Goal: Information Seeking & Learning: Learn about a topic

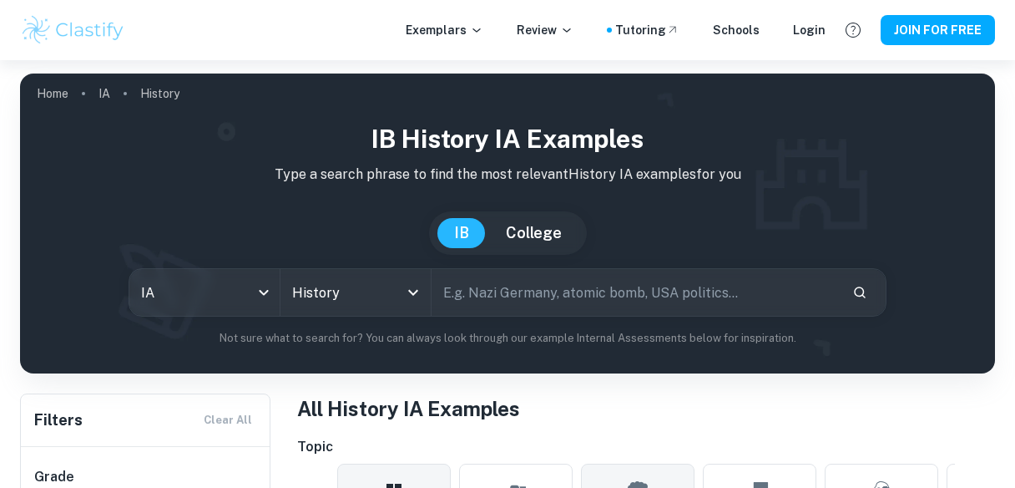
scroll to position [267, 0]
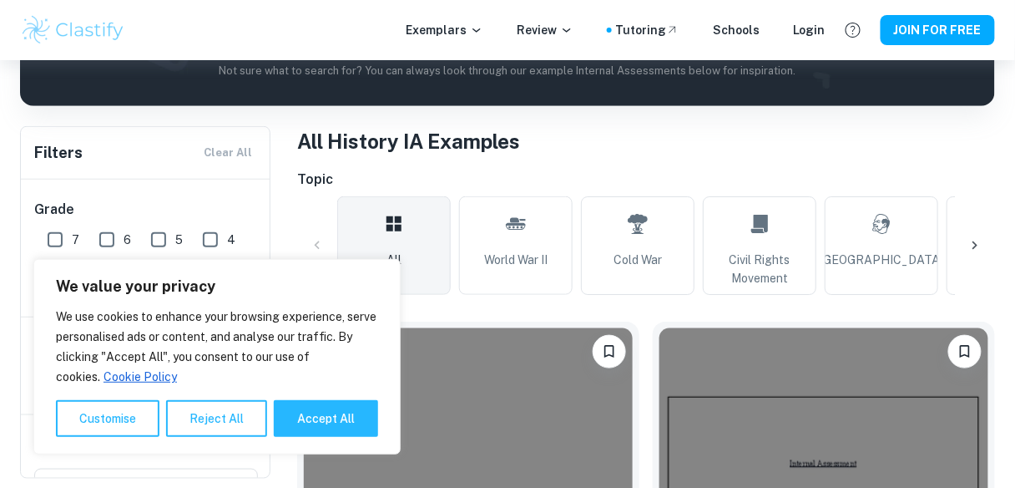
click at [988, 246] on div at bounding box center [975, 245] width 40 height 40
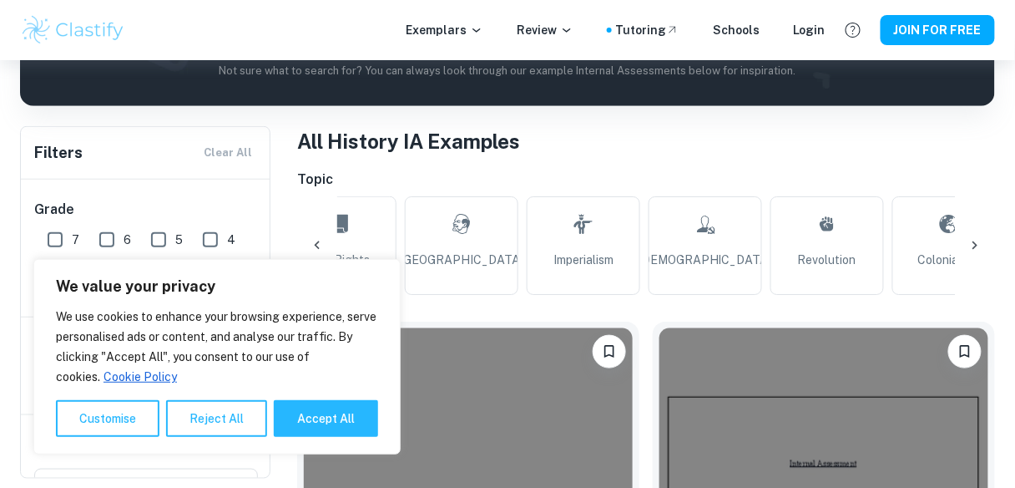
scroll to position [0, 564]
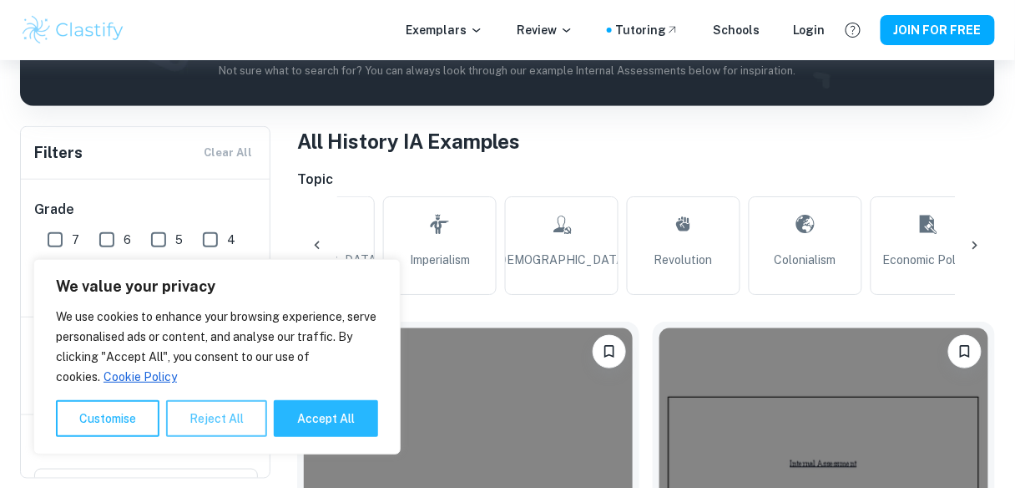
click at [200, 418] on button "Reject All" at bounding box center [216, 418] width 101 height 37
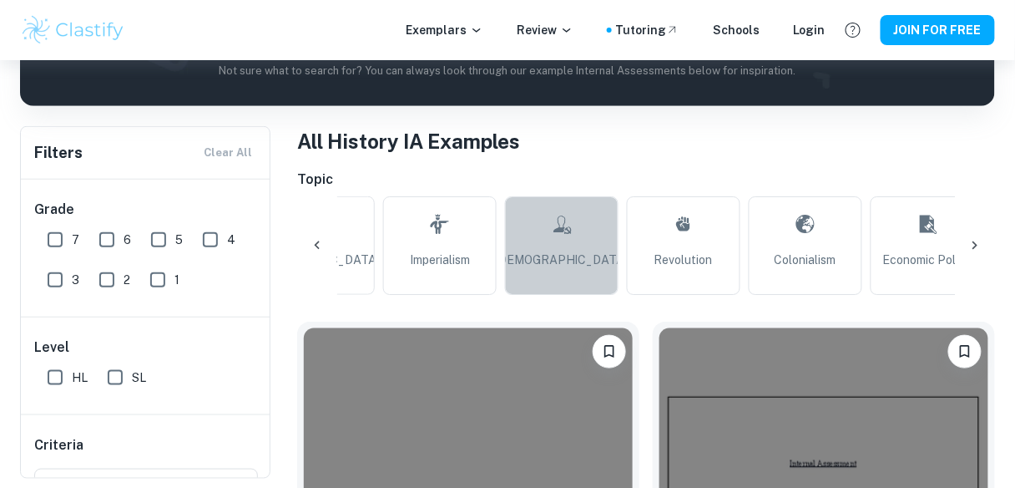
click at [556, 241] on icon at bounding box center [562, 224] width 20 height 40
type input "Communism"
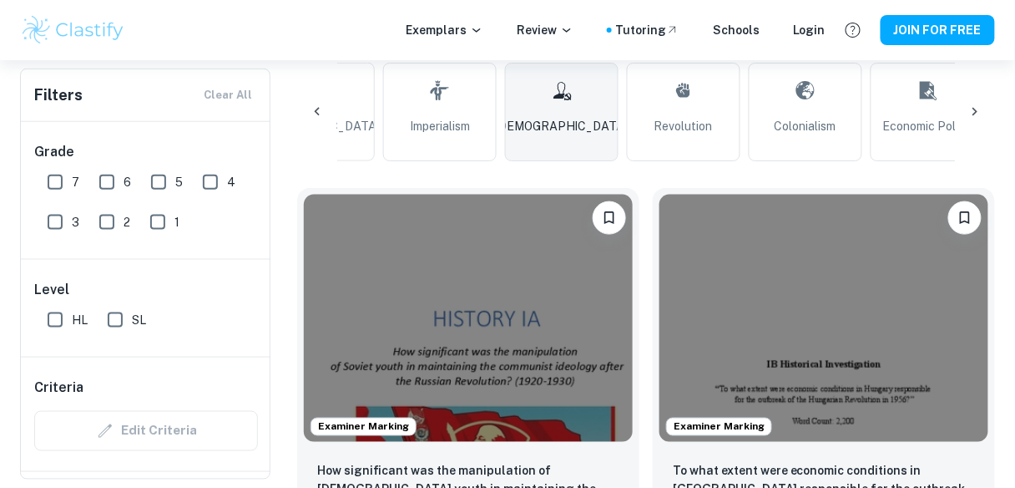
scroll to position [267, 0]
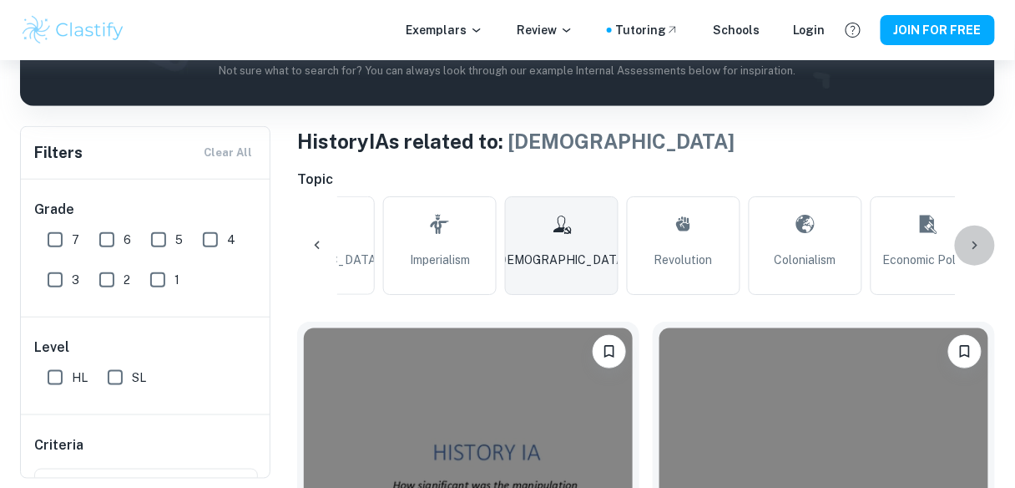
click at [975, 246] on icon at bounding box center [975, 245] width 17 height 17
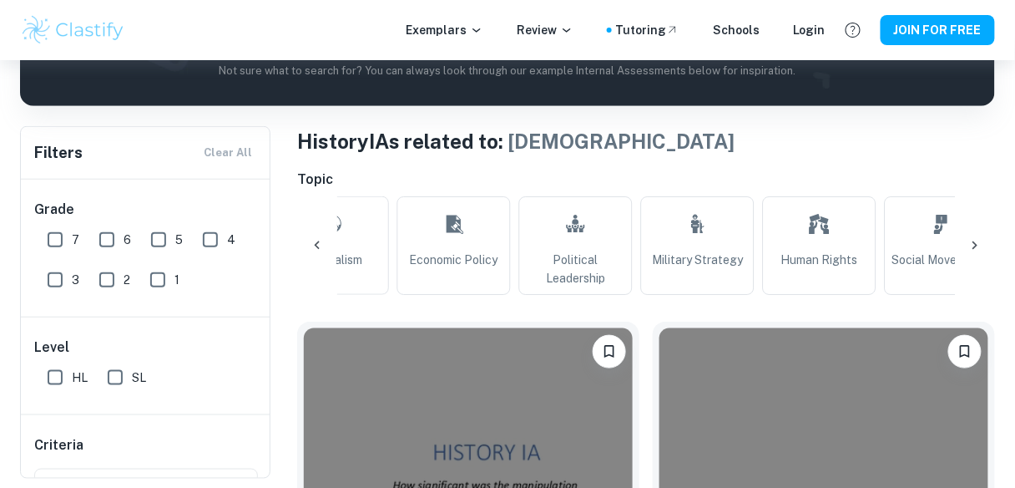
scroll to position [0, 1127]
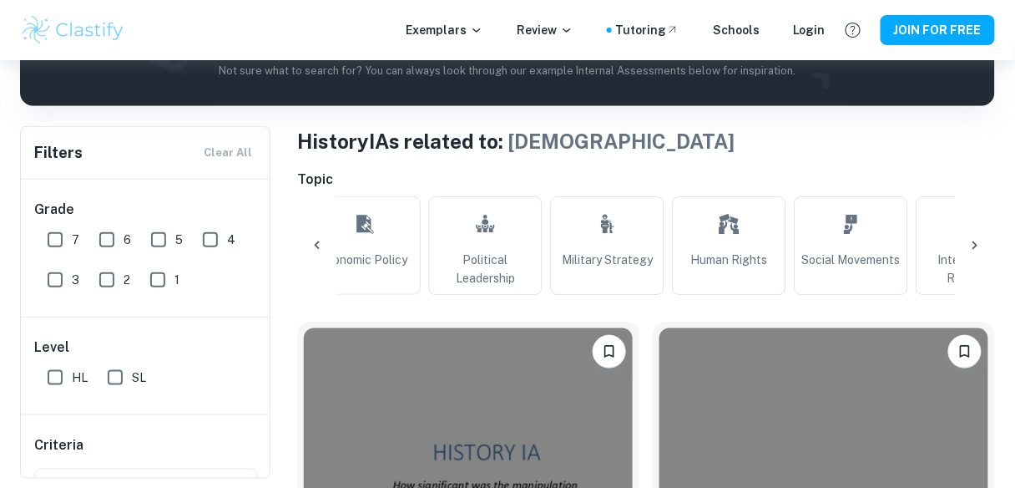
click at [327, 246] on div at bounding box center [317, 245] width 40 height 40
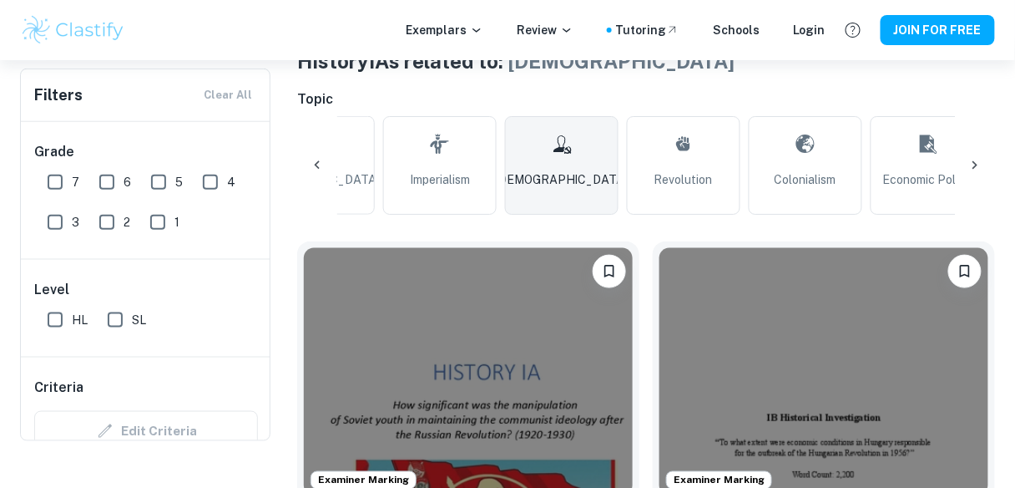
scroll to position [401, 0]
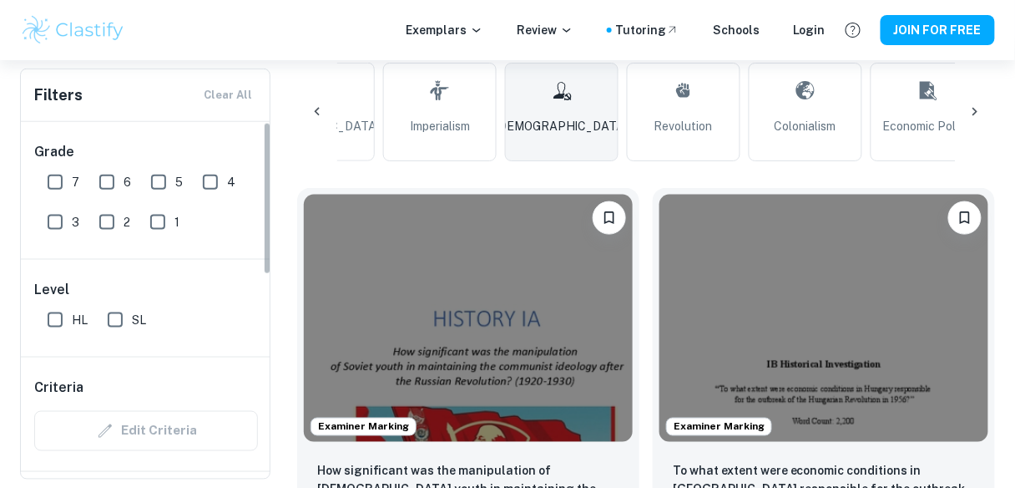
drag, startPoint x: 113, startPoint y: 322, endPoint x: 119, endPoint y: 317, distance: 8.9
click at [113, 322] on input "SL" at bounding box center [115, 319] width 33 height 33
checkbox input "true"
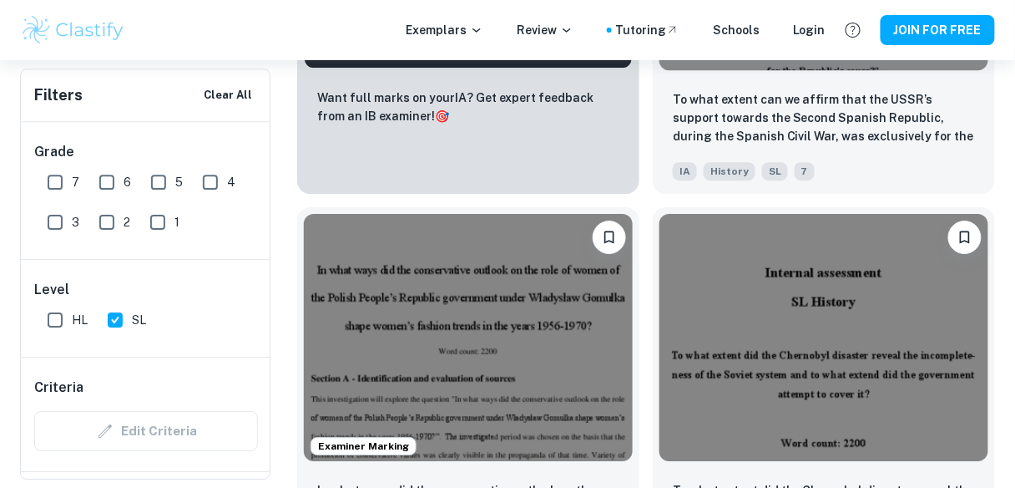
scroll to position [1403, 0]
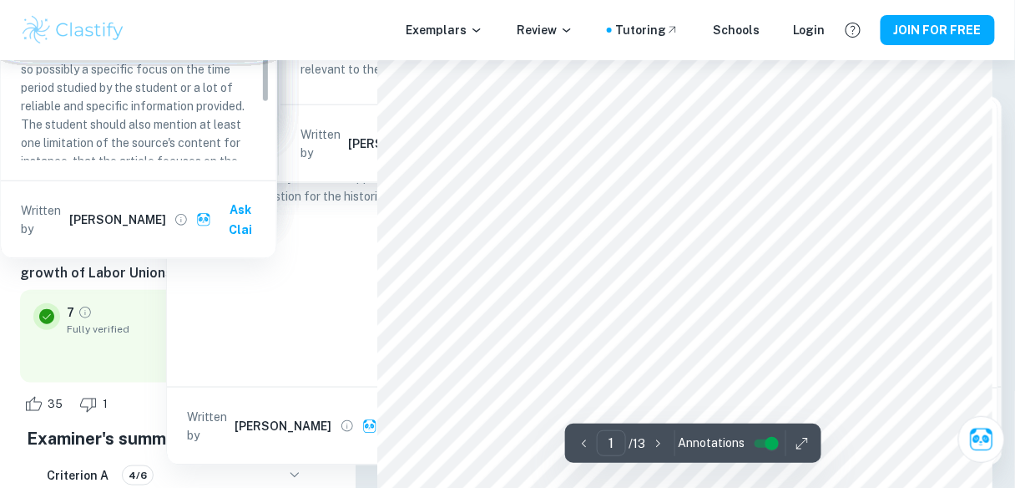
scroll to position [267, 0]
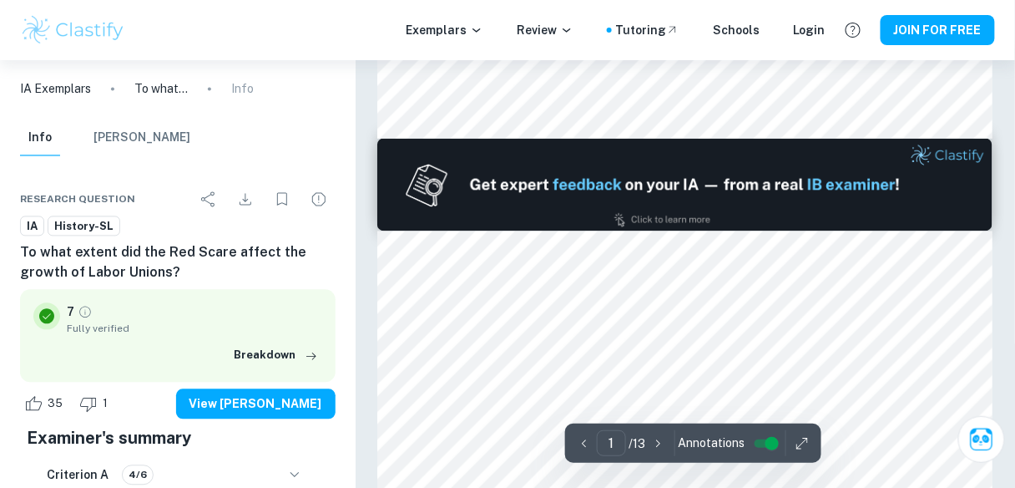
type input "2"
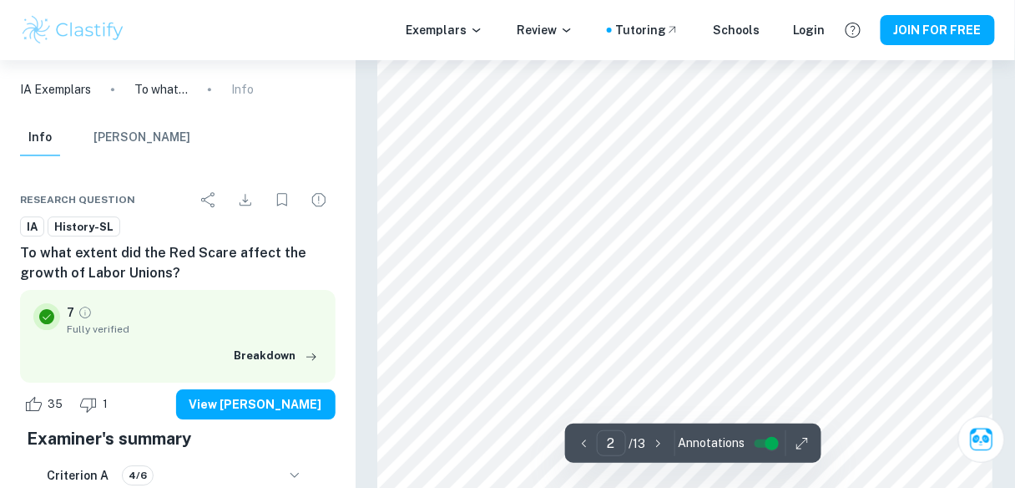
scroll to position [1136, 0]
click at [772, 441] on input "controlled" at bounding box center [772, 443] width 60 height 20
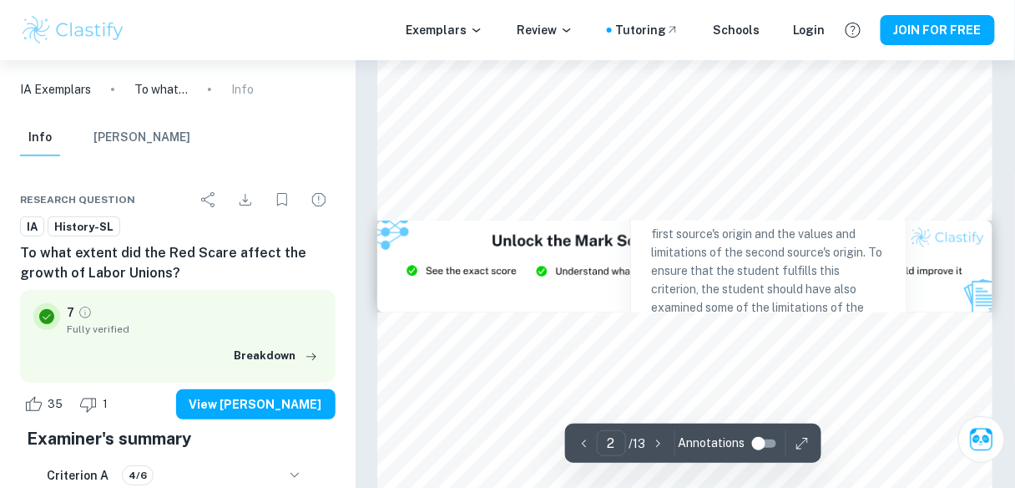
scroll to position [1804, 0]
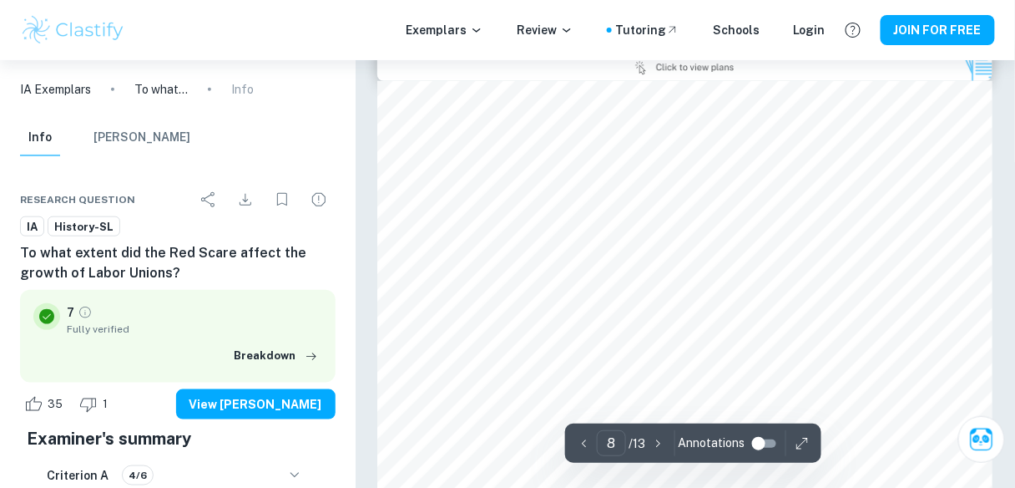
type input "9"
click at [761, 443] on input "controlled" at bounding box center [759, 443] width 60 height 20
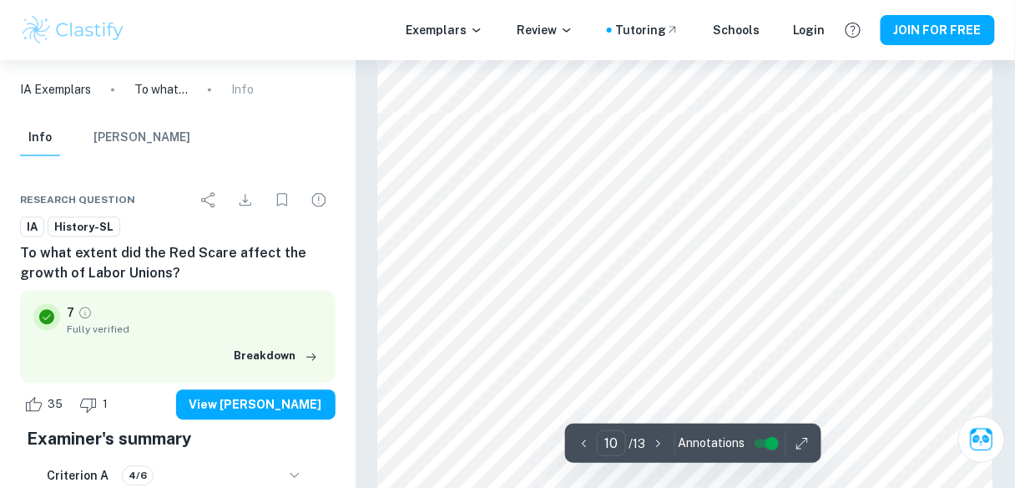
type input "9"
click at [766, 443] on input "controlled" at bounding box center [772, 443] width 60 height 20
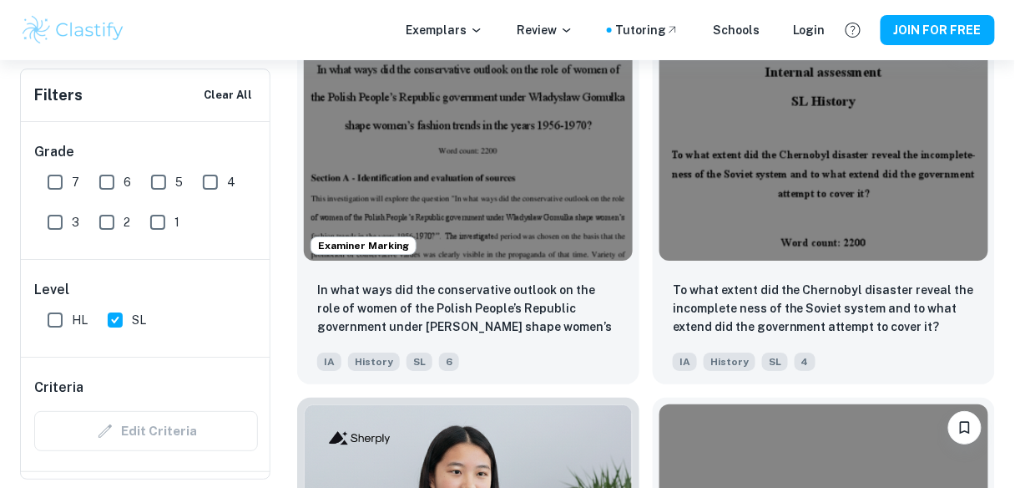
scroll to position [0, 564]
